Goal: Check status: Check status

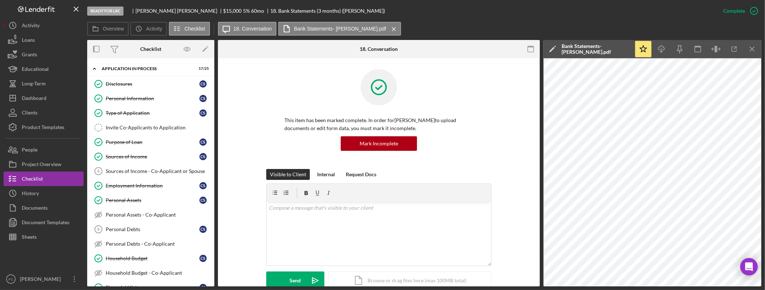
scroll to position [275, 0]
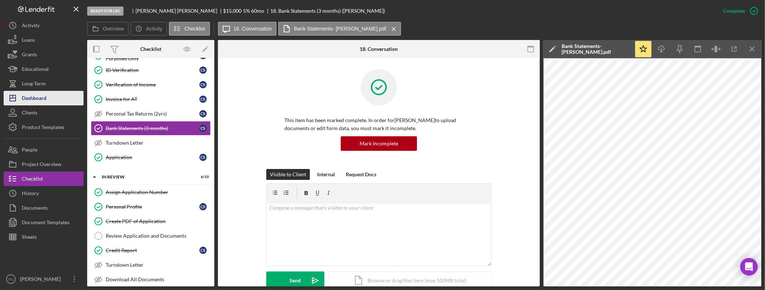
click at [37, 98] on div "Dashboard" at bounding box center [34, 99] width 25 height 16
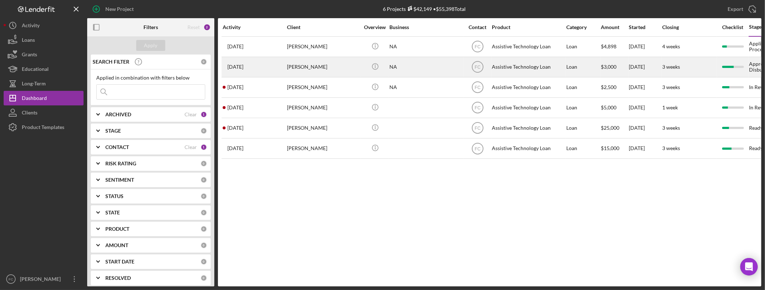
click at [312, 64] on div "[PERSON_NAME]" at bounding box center [323, 66] width 73 height 19
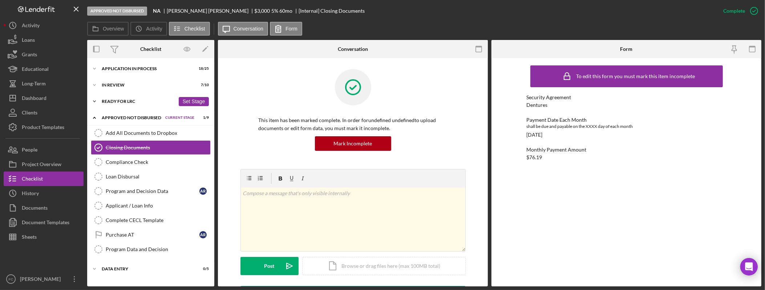
click at [126, 102] on div "Ready for LRC" at bounding box center [138, 101] width 73 height 4
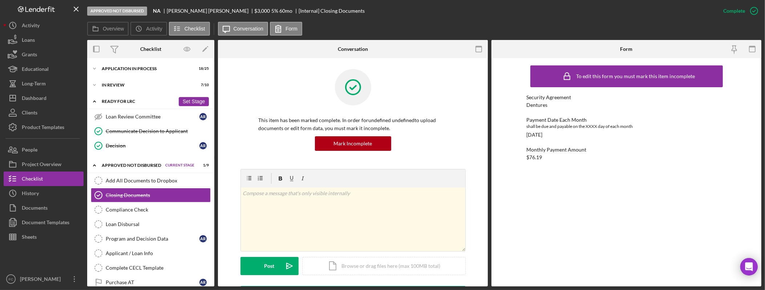
click at [126, 102] on div "Ready for LRC" at bounding box center [138, 101] width 73 height 4
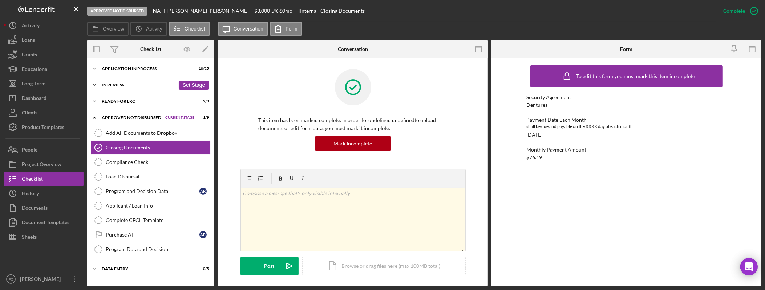
click at [123, 87] on div "Icon/Expander In Review 7 / 10 Set Stage" at bounding box center [150, 85] width 127 height 15
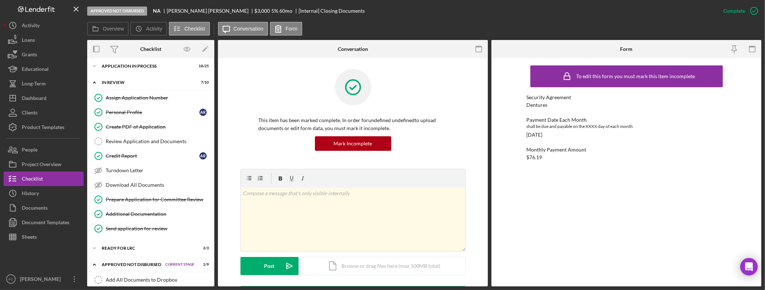
scroll to position [61, 0]
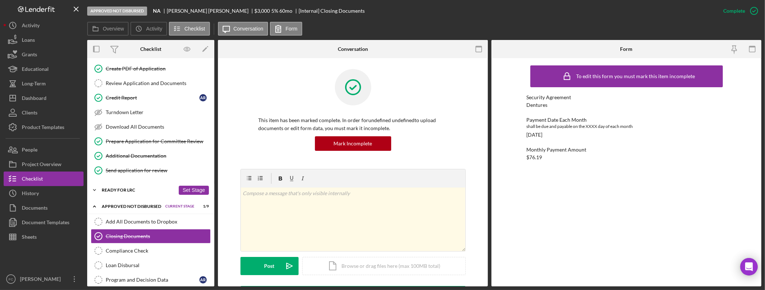
click at [129, 195] on div "Icon/Expander Ready for LRC 2 / 3 Set Stage" at bounding box center [150, 190] width 127 height 15
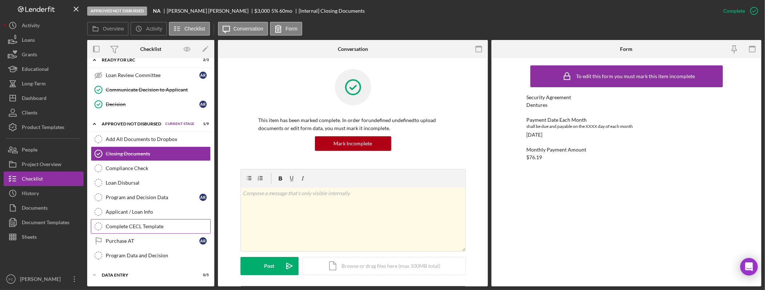
scroll to position [195, 0]
click at [118, 276] on div "Data Entry" at bounding box center [138, 275] width 73 height 4
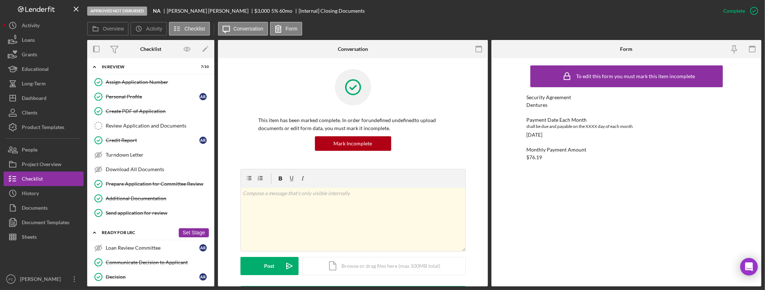
scroll to position [0, 0]
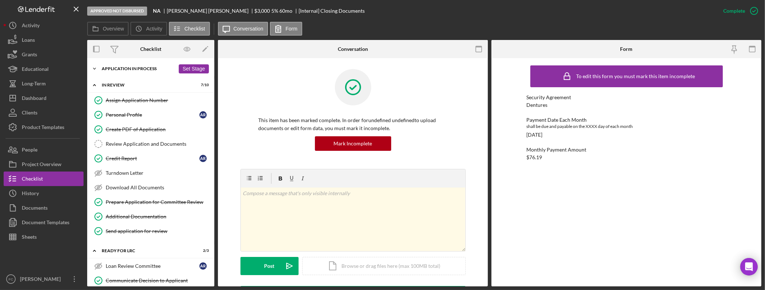
click at [129, 66] on div "Application In Process" at bounding box center [138, 68] width 73 height 4
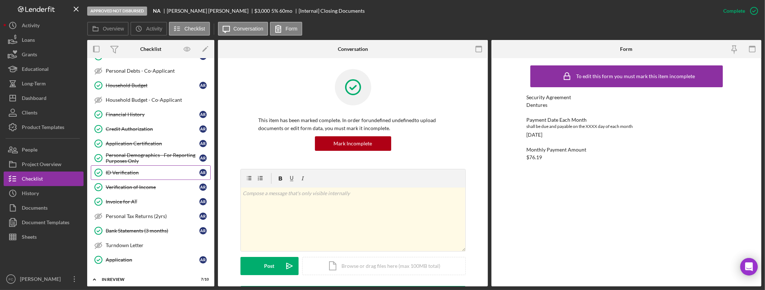
scroll to position [183, 0]
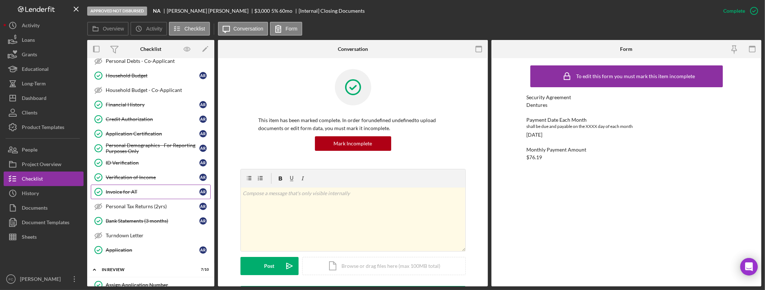
click at [137, 194] on div "Invoice for AT" at bounding box center [153, 192] width 94 height 6
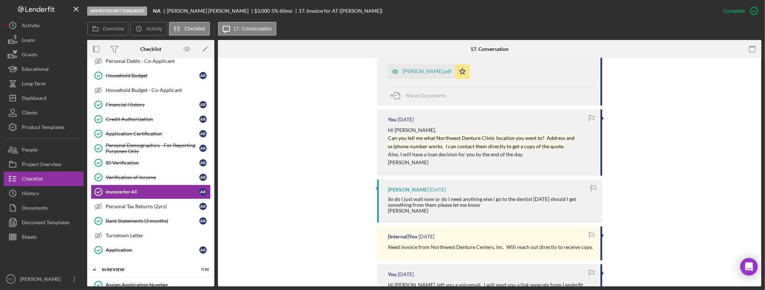
scroll to position [335, 0]
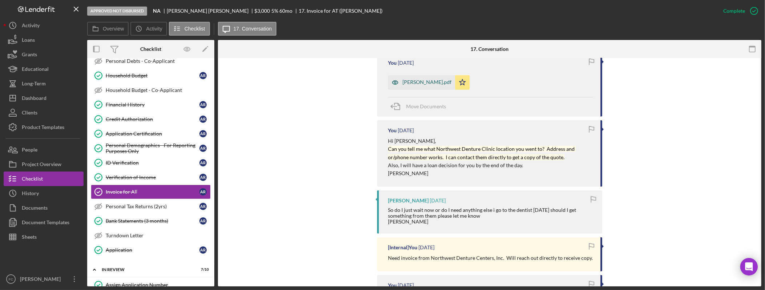
click at [423, 82] on div "[PERSON_NAME].pdf" at bounding box center [426, 82] width 49 height 6
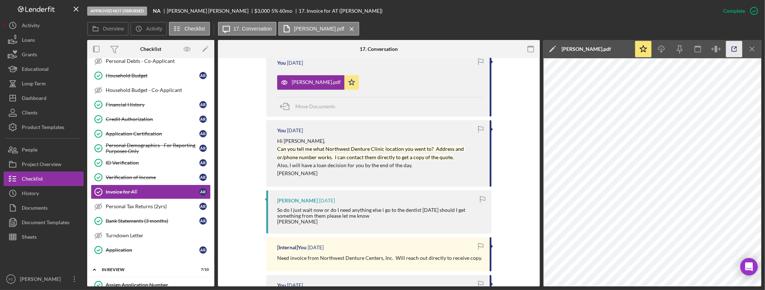
click at [729, 47] on icon "button" at bounding box center [734, 49] width 16 height 16
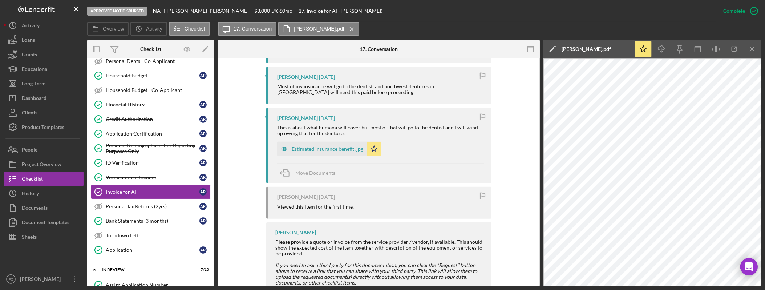
scroll to position [731, 0]
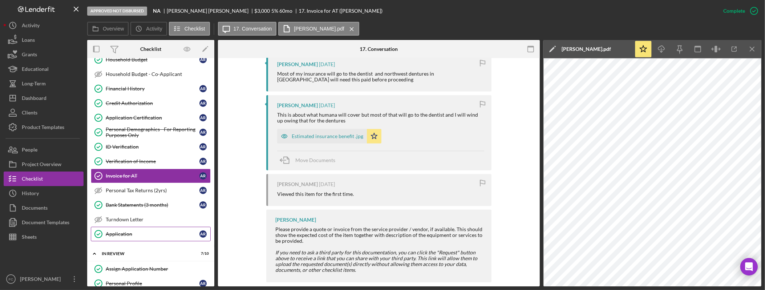
click at [134, 237] on div "Application" at bounding box center [153, 234] width 94 height 6
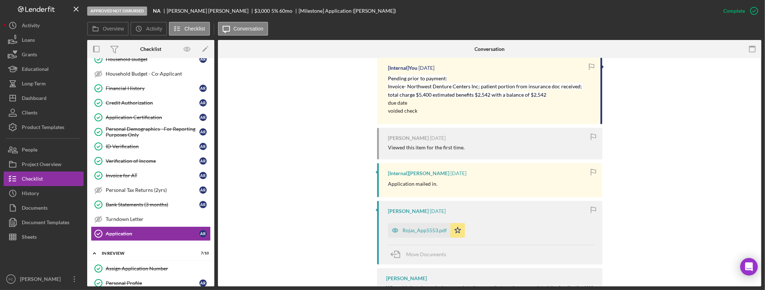
scroll to position [351, 0]
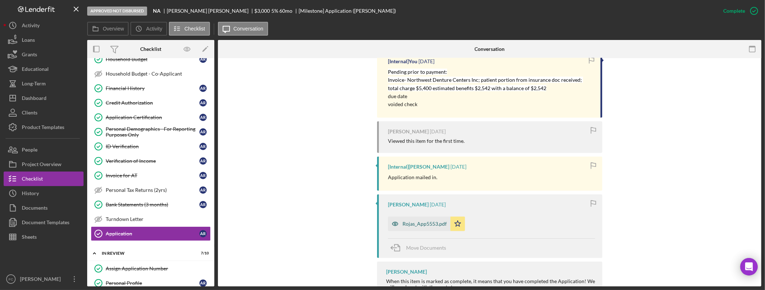
click at [423, 224] on div "Rojas_App5553.pdf" at bounding box center [424, 224] width 44 height 6
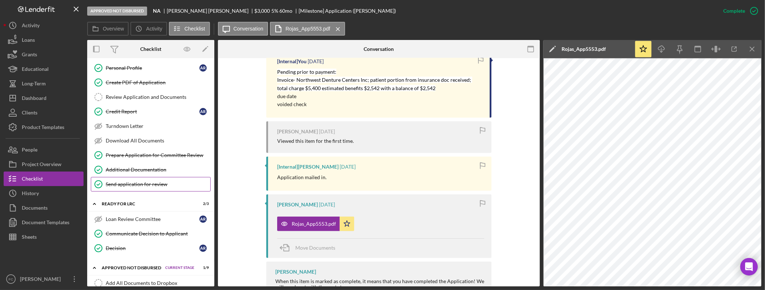
scroll to position [416, 0]
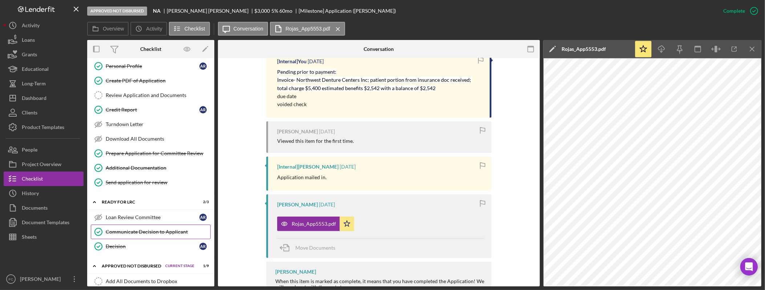
click at [142, 235] on div "Communicate Decision to Applicant" at bounding box center [158, 232] width 105 height 6
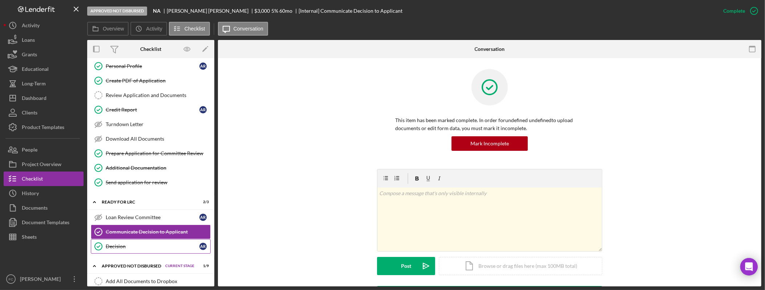
click at [144, 249] on div "Decision" at bounding box center [153, 246] width 94 height 6
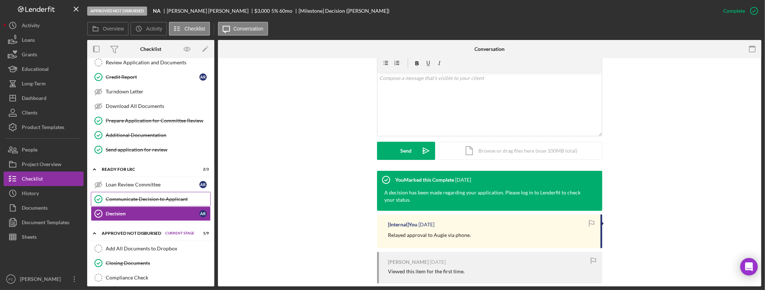
scroll to position [476, 0]
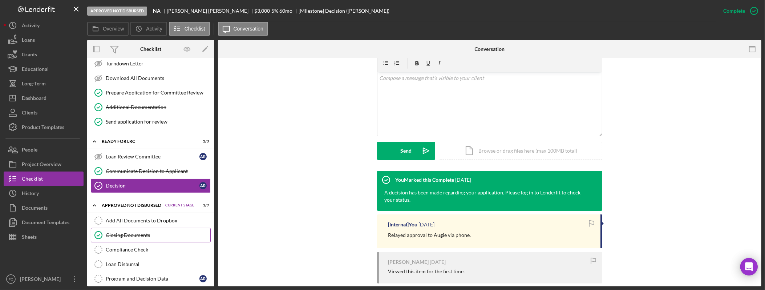
click at [145, 238] on div "Closing Documents" at bounding box center [158, 235] width 105 height 6
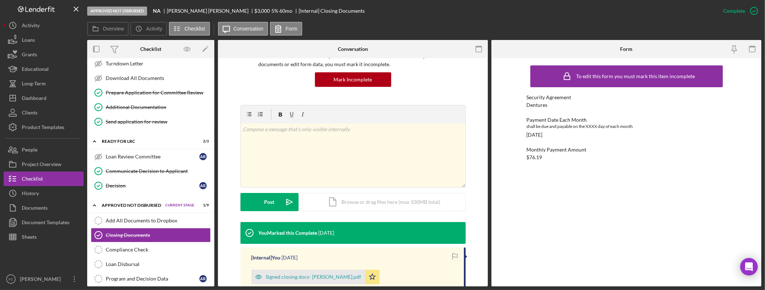
scroll to position [117, 0]
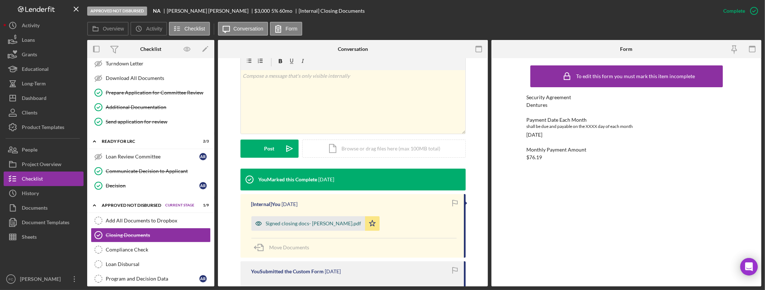
click at [315, 224] on div "Signed closing docs- [PERSON_NAME].pdf" at bounding box center [313, 223] width 95 height 6
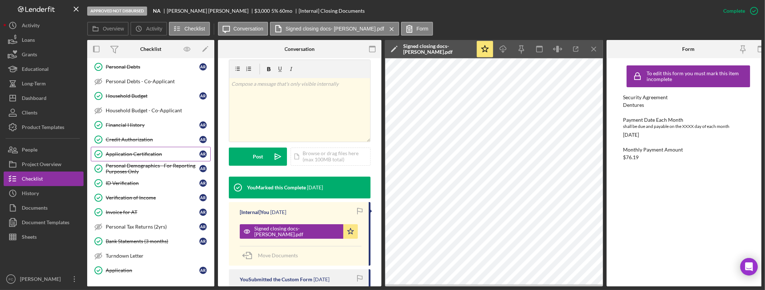
scroll to position [164, 0]
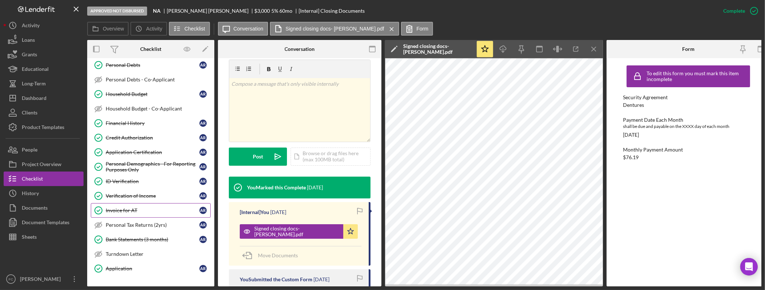
click at [145, 211] on div "Invoice for AT" at bounding box center [153, 210] width 94 height 6
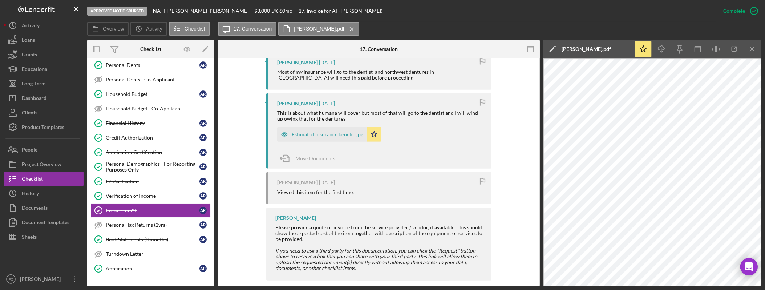
scroll to position [734, 0]
click at [328, 130] on div "Estimated insurance benefit .jpg" at bounding box center [328, 133] width 72 height 6
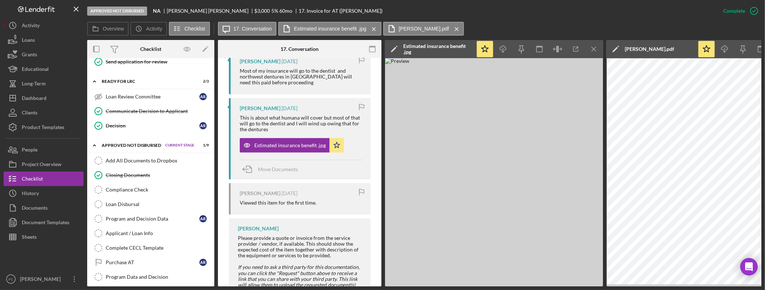
scroll to position [536, 0]
click at [139, 178] on div "Closing Documents" at bounding box center [158, 175] width 105 height 6
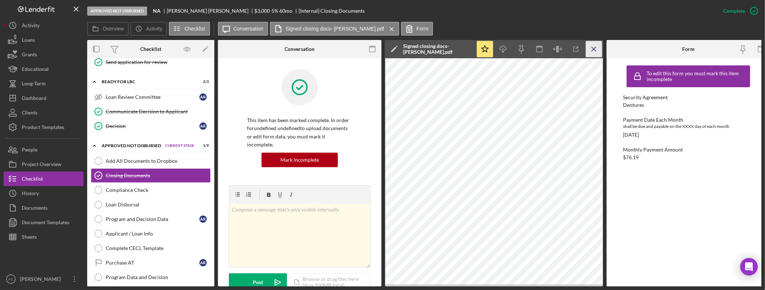
click at [594, 51] on icon "Icon/Menu Close" at bounding box center [594, 49] width 16 height 16
